Goal: Task Accomplishment & Management: Use online tool/utility

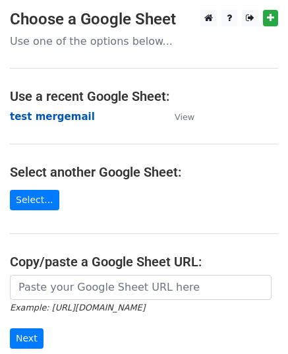
click at [50, 120] on strong "test mergemail" at bounding box center [52, 117] width 85 height 12
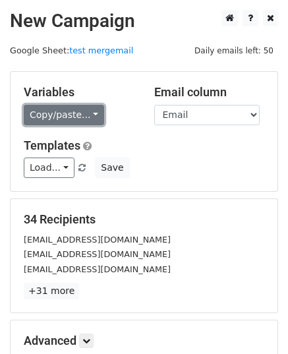
click at [82, 118] on link "Copy/paste..." at bounding box center [64, 115] width 80 height 20
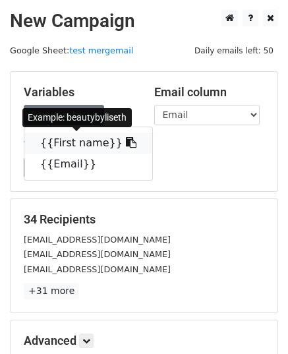
click at [63, 146] on link "{{First name}}" at bounding box center [88, 143] width 128 height 21
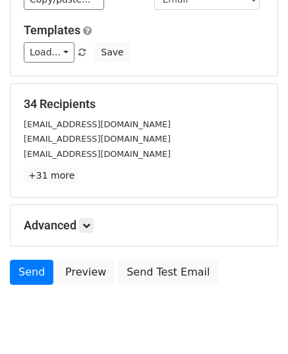
scroll to position [156, 0]
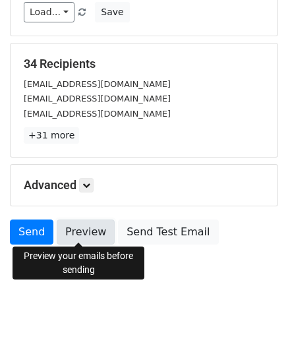
click at [70, 231] on link "Preview" at bounding box center [86, 232] width 58 height 25
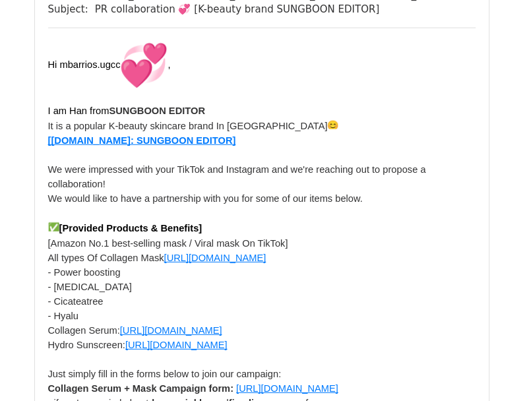
scroll to position [924, 0]
